Goal: Task Accomplishment & Management: Manage account settings

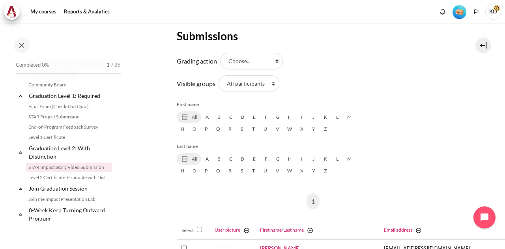
scroll to position [118, 0]
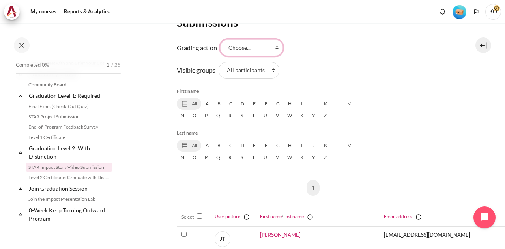
click at [271, 46] on select "Choose... View gradebook" at bounding box center [251, 47] width 63 height 17
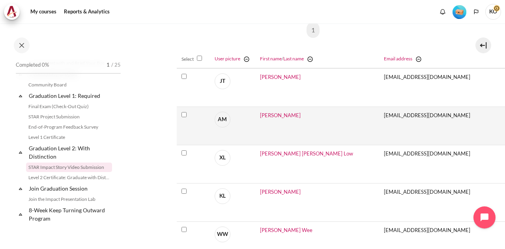
scroll to position [39, 0]
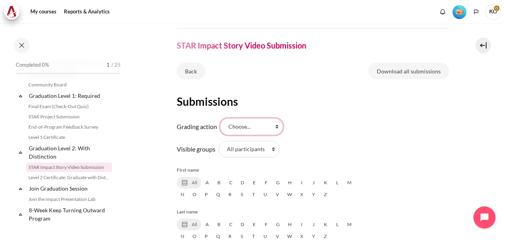
click at [278, 124] on select "Choose... View gradebook" at bounding box center [251, 126] width 63 height 17
select select "/grade/report/grader/index.php?id=827"
click at [220, 118] on select "Choose... View gradebook" at bounding box center [251, 126] width 63 height 17
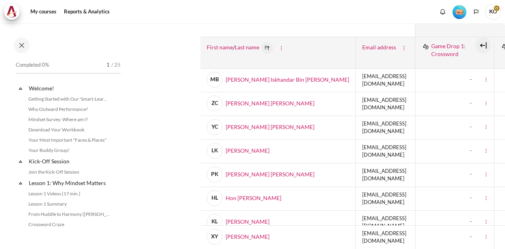
scroll to position [158, 0]
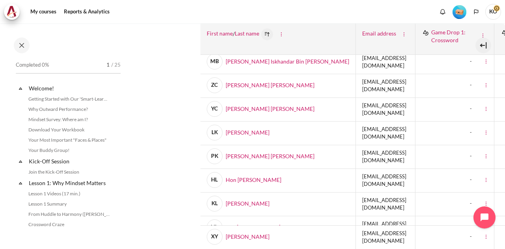
click at [461, 152] on div "- Cell actions Grade analysis" at bounding box center [455, 156] width 66 height 17
drag, startPoint x: 461, startPoint y: 130, endPoint x: 428, endPoint y: 127, distance: 32.9
click at [428, 127] on div "- Cell actions Grade analysis" at bounding box center [455, 133] width 66 height 17
click at [447, 196] on div "- Cell actions Grade analysis" at bounding box center [455, 204] width 66 height 17
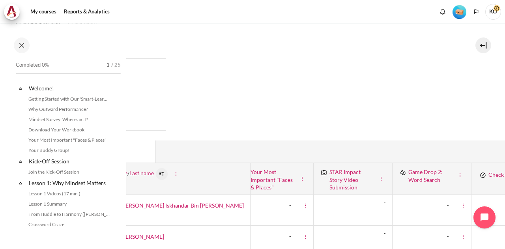
scroll to position [13, 260]
click at [386, 178] on div "Content" at bounding box center [380, 179] width 9 height 10
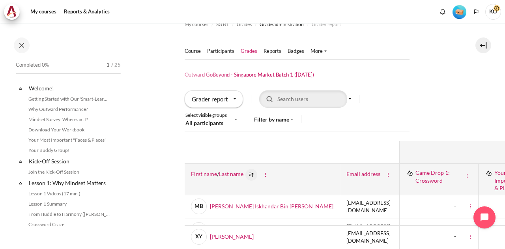
scroll to position [13, 0]
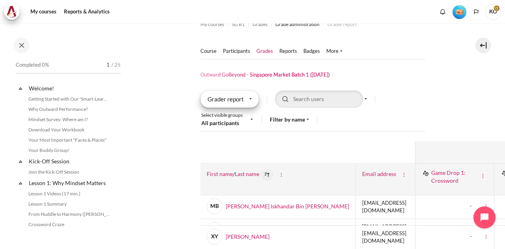
click at [245, 100] on div "Grader report" at bounding box center [229, 98] width 58 height 17
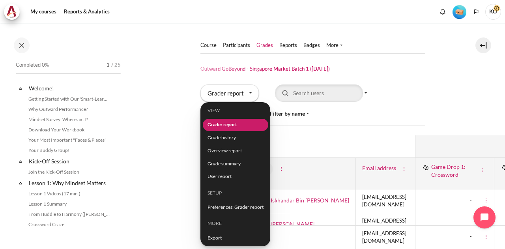
scroll to position [18, 0]
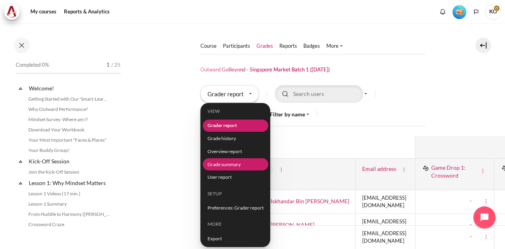
click at [235, 165] on li "Grade summary" at bounding box center [234, 164] width 65 height 12
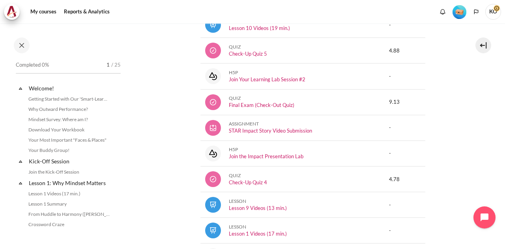
scroll to position [210, 0]
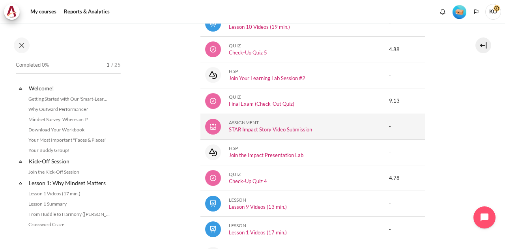
click at [242, 122] on div "Assignment" at bounding box center [270, 123] width 83 height 6
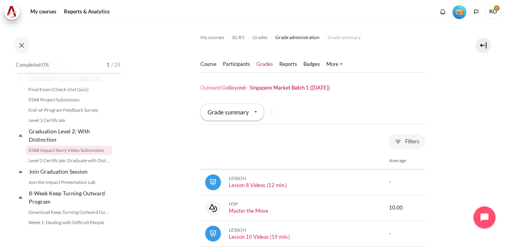
scroll to position [842, 0]
click at [65, 155] on link "STAR Impact Story Video Submission" at bounding box center [69, 149] width 86 height 9
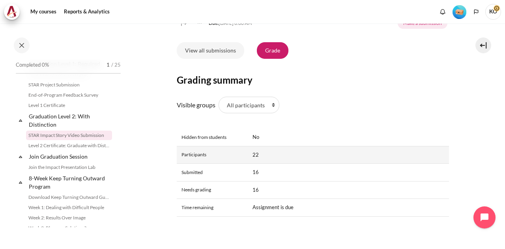
scroll to position [301, 0]
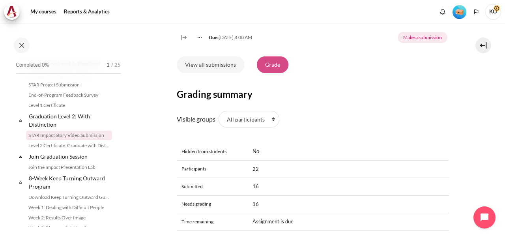
click at [270, 73] on link "Grade" at bounding box center [273, 64] width 32 height 17
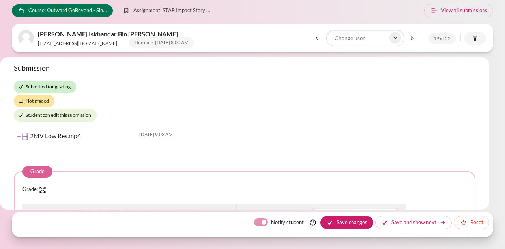
click at [317, 37] on link at bounding box center [317, 38] width 16 height 13
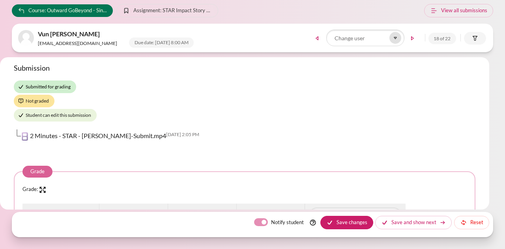
click at [396, 37] on icon at bounding box center [395, 38] width 2 height 2
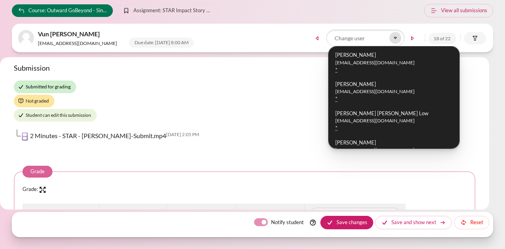
click at [396, 37] on icon at bounding box center [395, 38] width 2 height 2
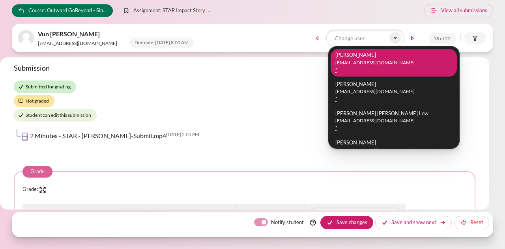
click at [381, 58] on li "Jing Hwee Tay jinghweetay@zuelligpharma.com *" at bounding box center [394, 63] width 126 height 28
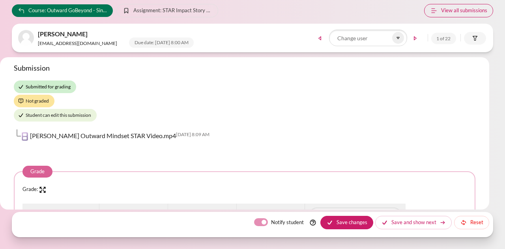
click at [454, 10] on link "View all submissions" at bounding box center [458, 10] width 69 height 13
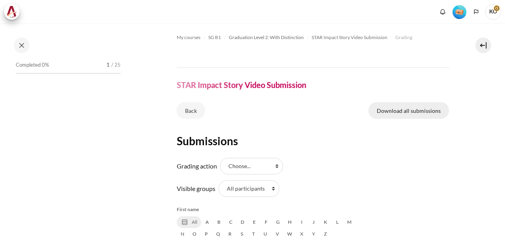
click at [408, 112] on link "Download all submissions" at bounding box center [408, 110] width 80 height 17
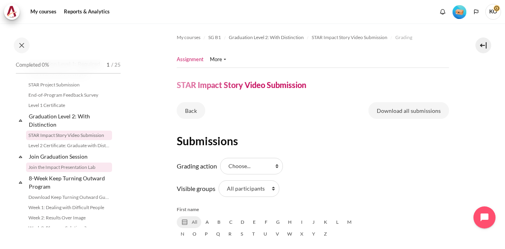
scroll to position [817, 0]
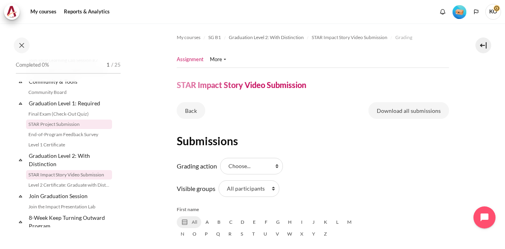
click at [57, 129] on link "STAR Project Submission" at bounding box center [69, 124] width 86 height 9
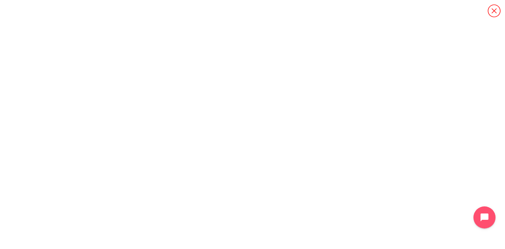
scroll to position [62, 0]
click at [495, 8] on icon "Content" at bounding box center [494, 11] width 14 height 14
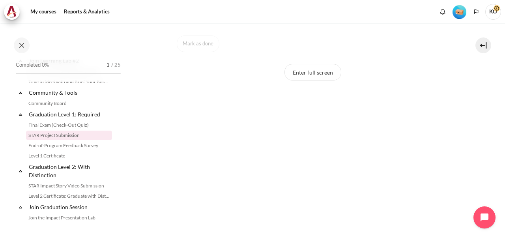
scroll to position [163, 0]
click at [57, 148] on li "End-of-Program Feedback Survey" at bounding box center [73, 145] width 94 height 10
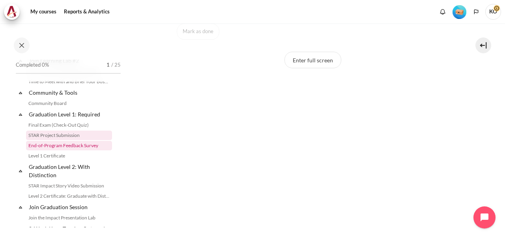
click at [56, 150] on link "End-of-Program Feedback Survey" at bounding box center [69, 145] width 86 height 9
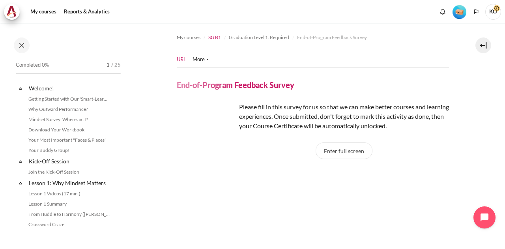
scroll to position [817, 0]
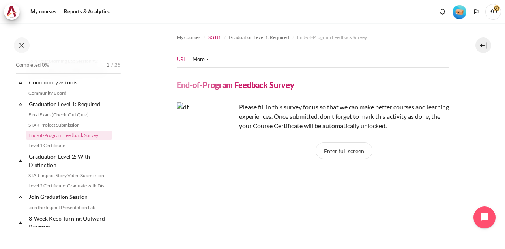
click at [210, 37] on span "SG B1" at bounding box center [214, 37] width 13 height 7
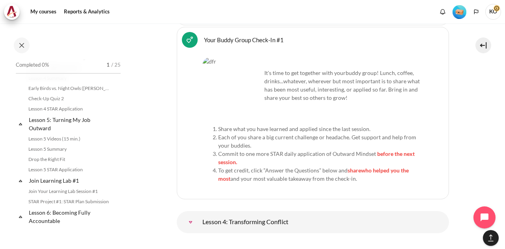
scroll to position [262, 0]
